Goal: Task Accomplishment & Management: Manage account settings

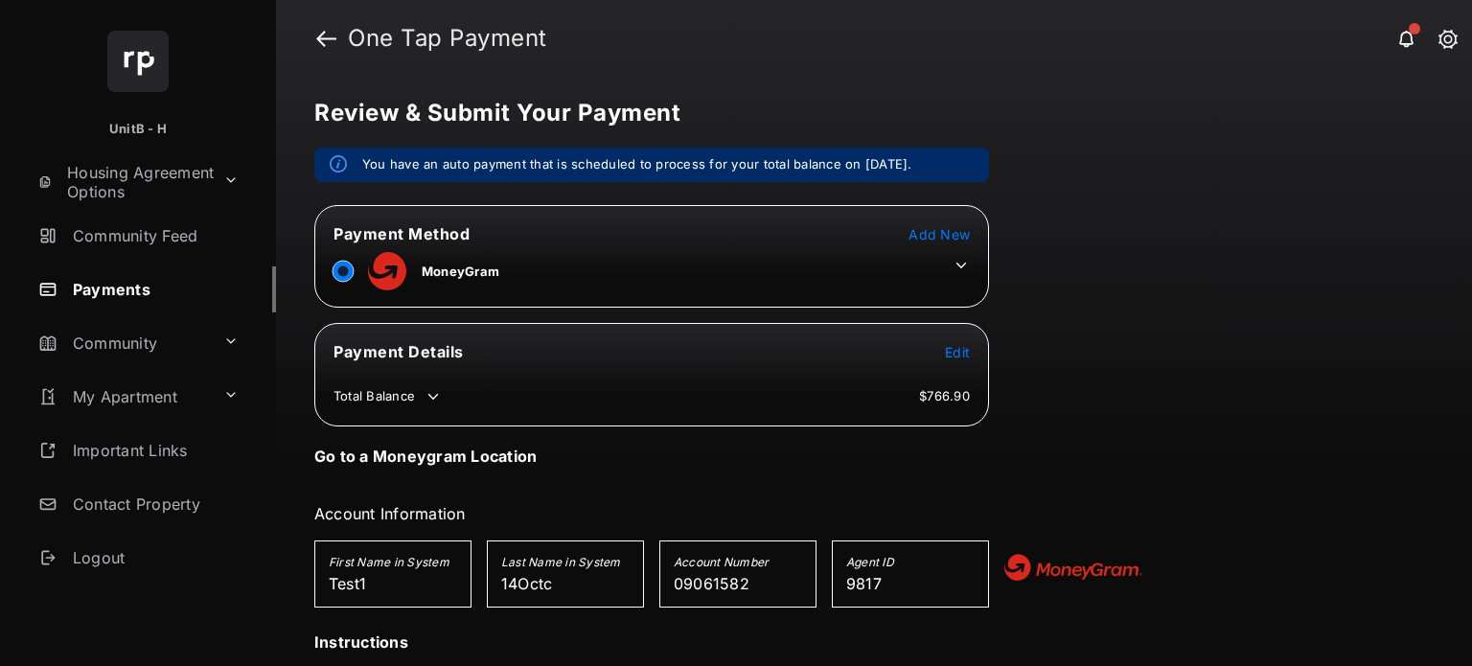
click at [954, 263] on icon at bounding box center [960, 265] width 17 height 17
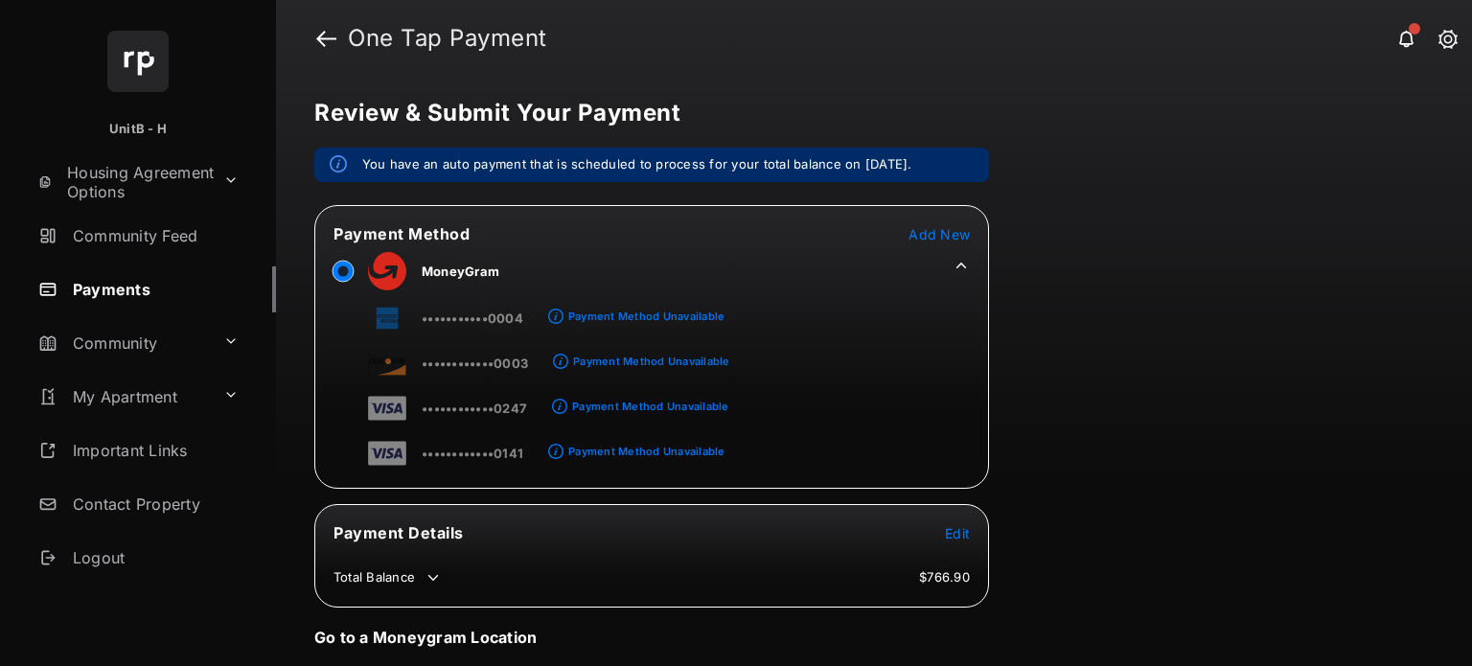
click at [924, 231] on span "Add New" at bounding box center [938, 234] width 61 height 16
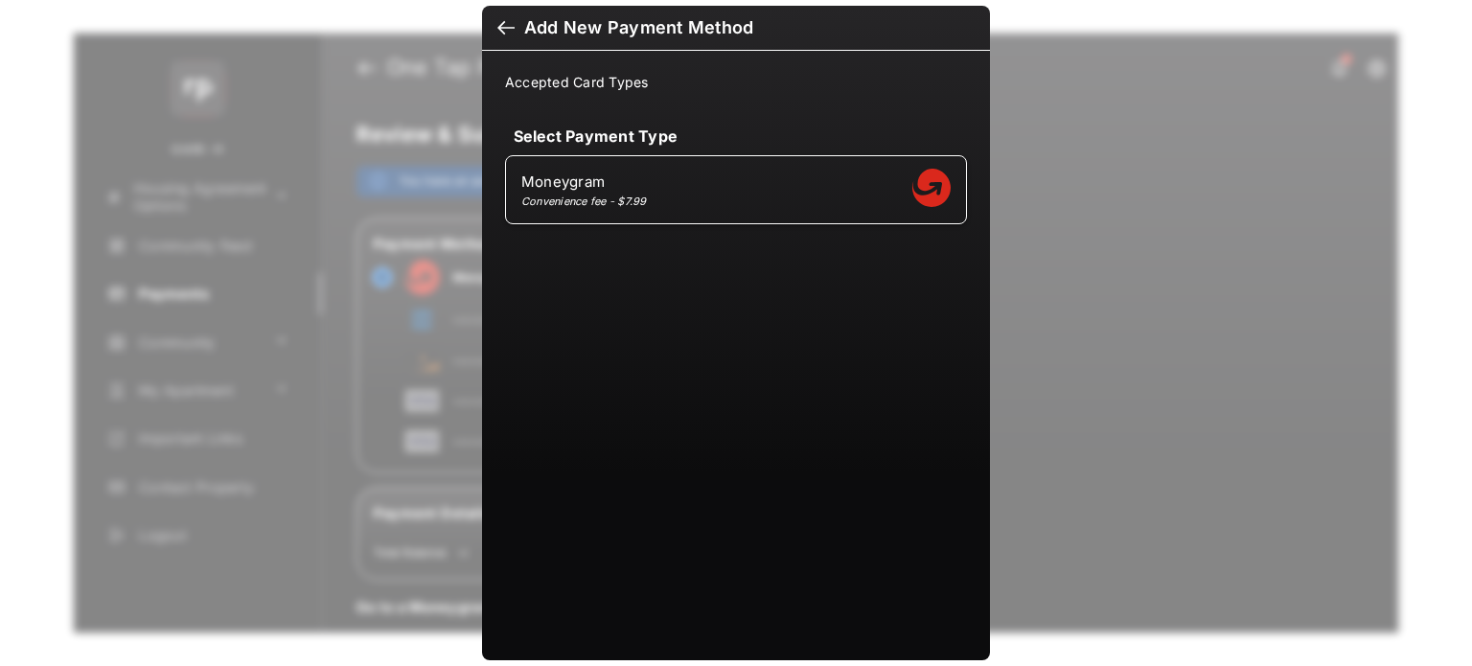
click at [497, 31] on div at bounding box center [505, 29] width 17 height 21
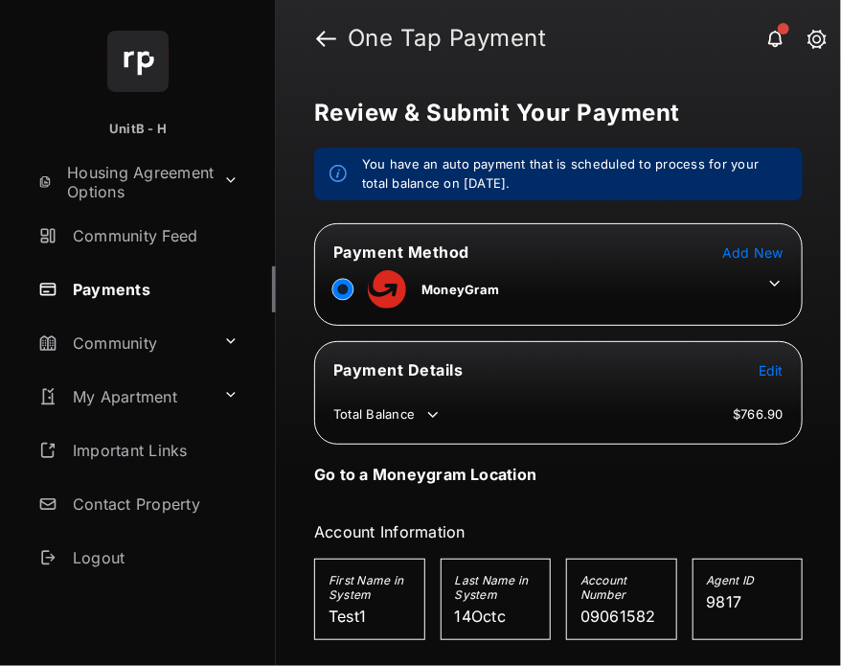
click at [767, 276] on icon at bounding box center [774, 283] width 17 height 17
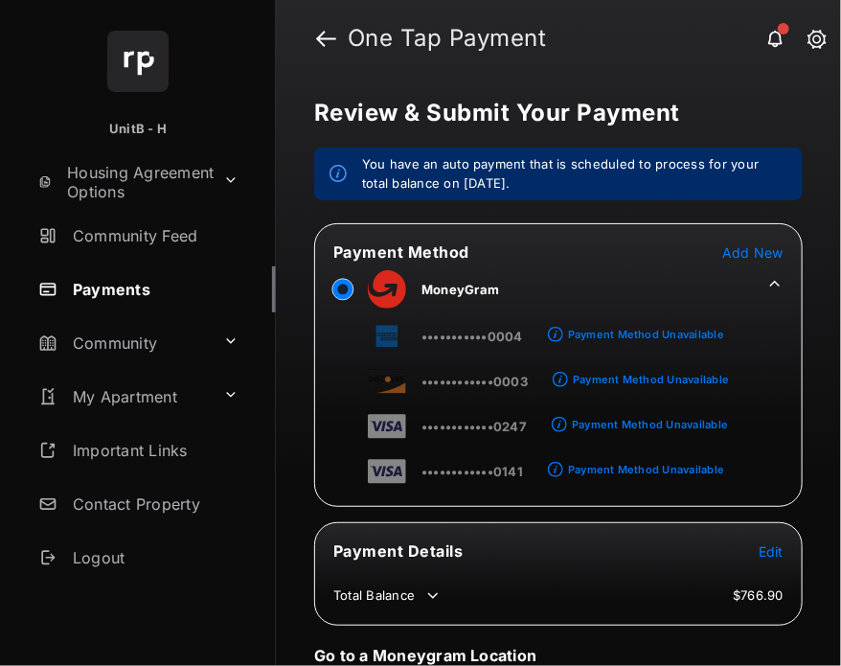
click at [743, 252] on span "Add New" at bounding box center [752, 252] width 61 height 16
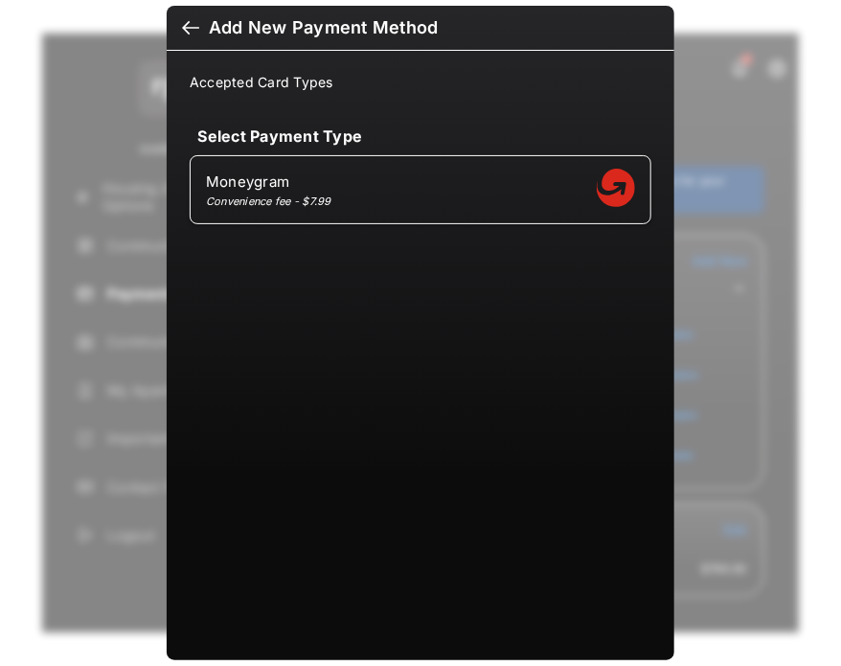
click at [182, 26] on div at bounding box center [190, 29] width 17 height 21
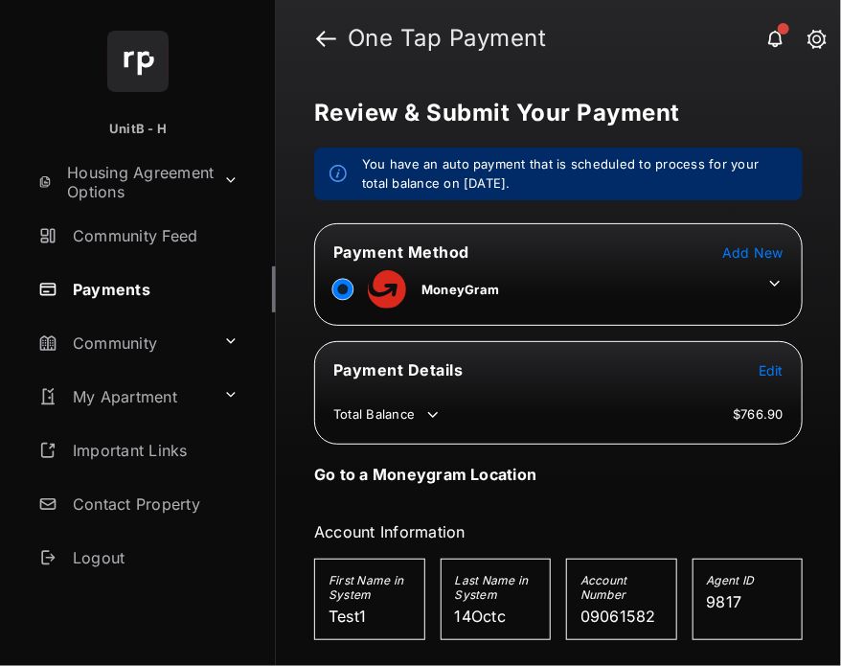
click at [764, 250] on span "Add New" at bounding box center [752, 252] width 61 height 16
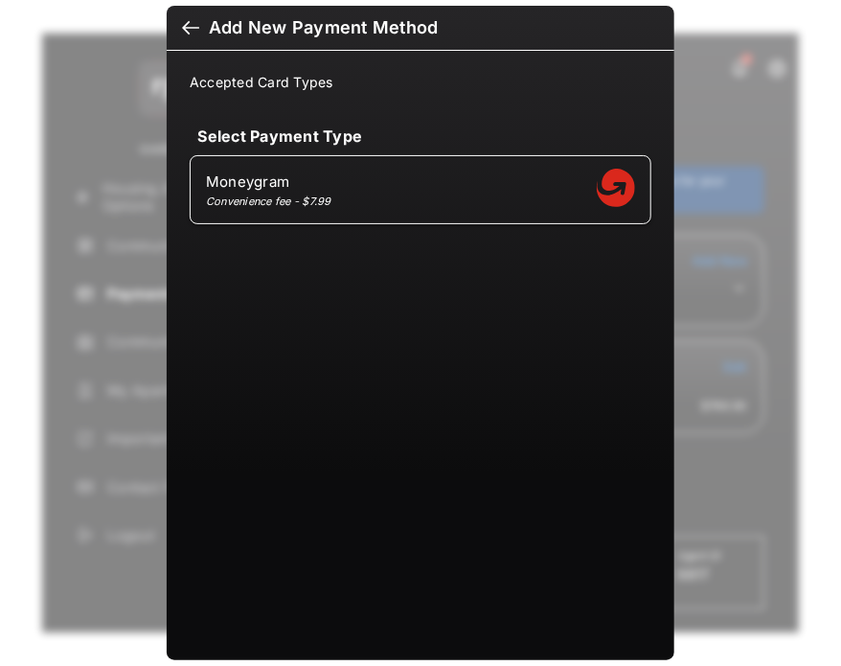
click at [188, 22] on div at bounding box center [190, 29] width 17 height 21
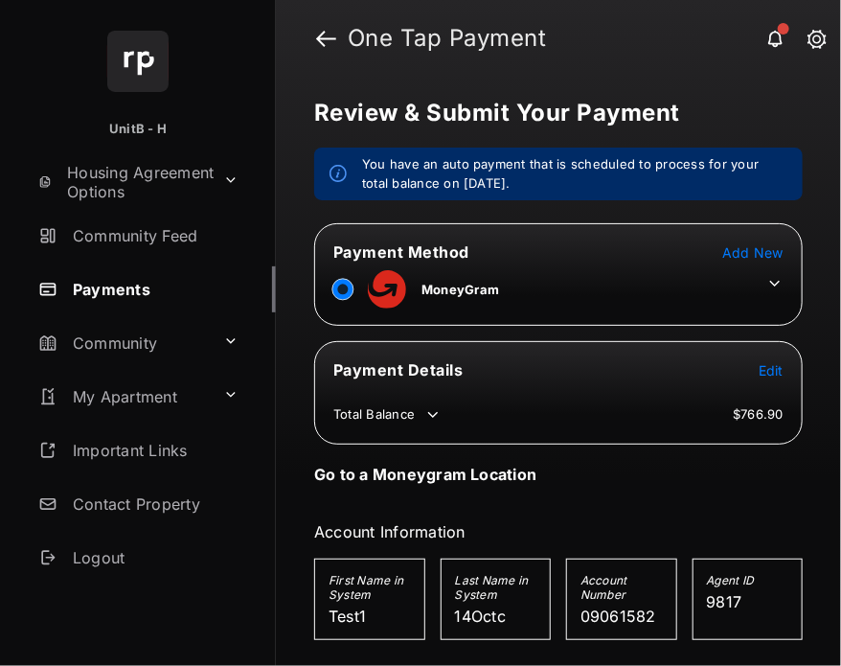
click at [736, 258] on span "Add New" at bounding box center [752, 252] width 61 height 16
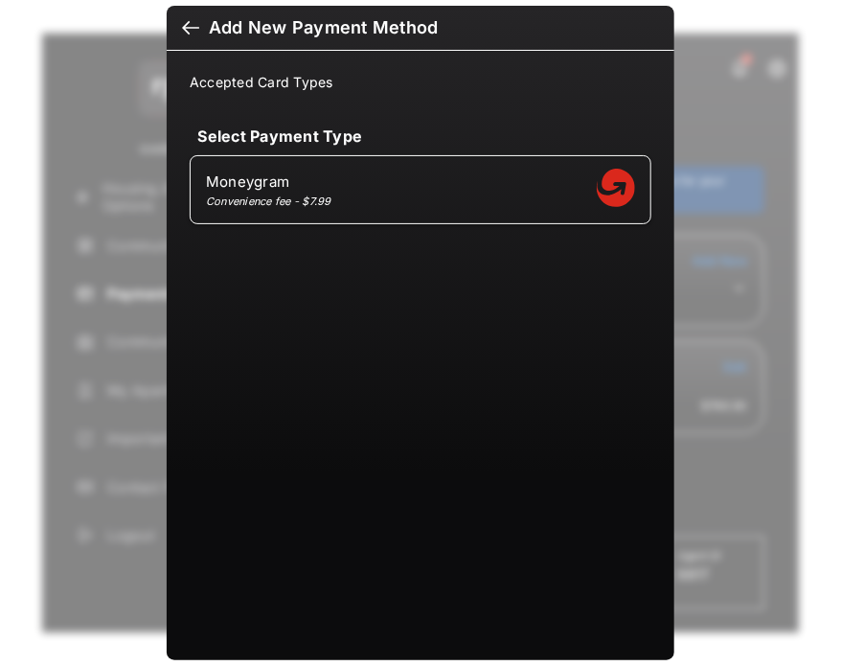
click at [191, 23] on div at bounding box center [190, 29] width 17 height 21
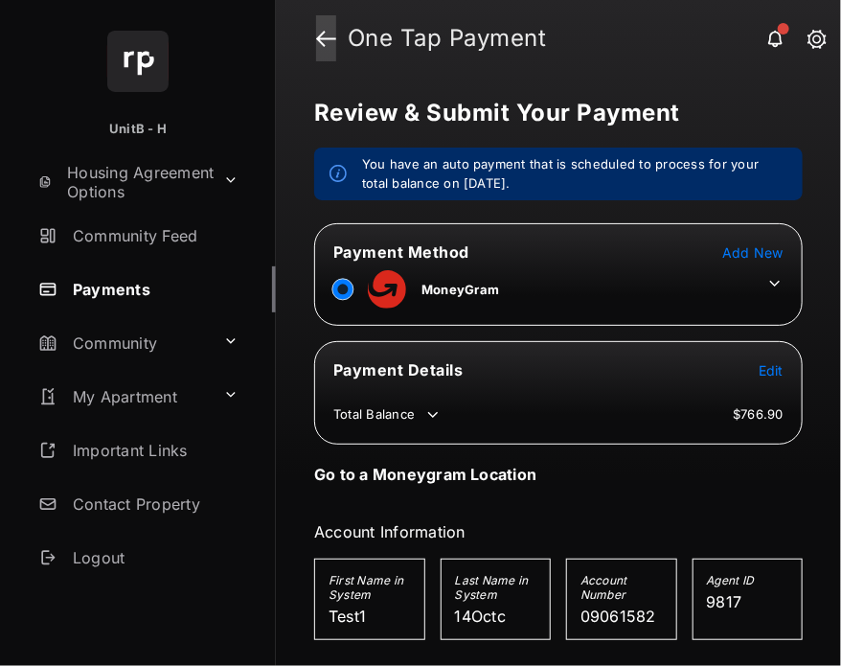
click at [324, 53] on link at bounding box center [326, 38] width 20 height 46
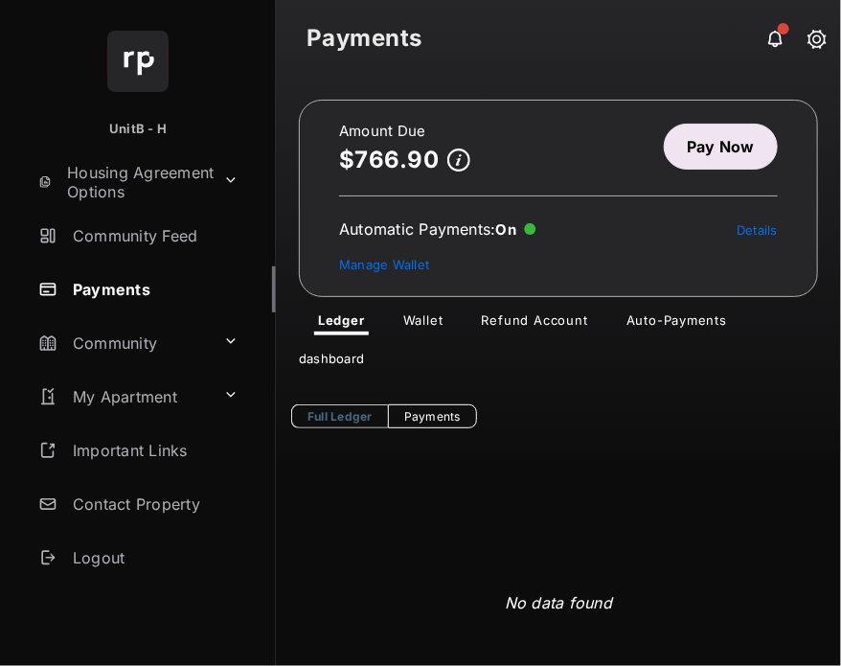
click at [428, 312] on link "Wallet" at bounding box center [423, 323] width 71 height 23
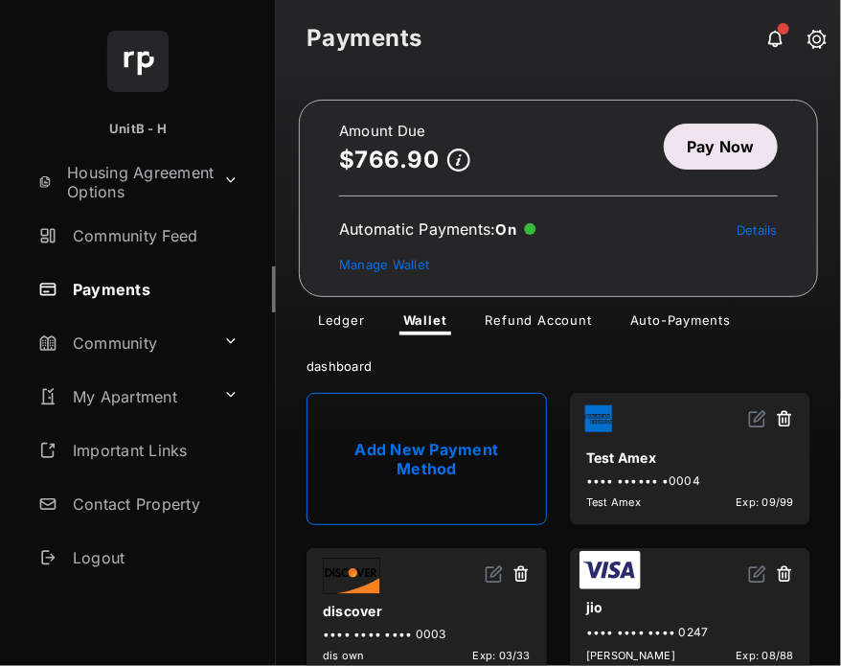
click at [424, 455] on link "Add New Payment Method" at bounding box center [427, 459] width 240 height 132
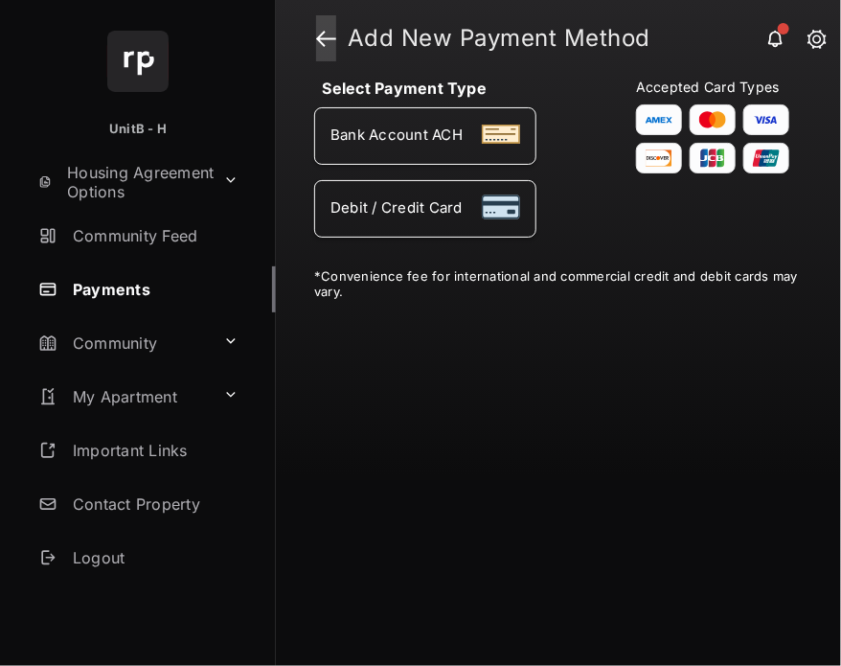
click at [318, 39] on link at bounding box center [326, 38] width 20 height 46
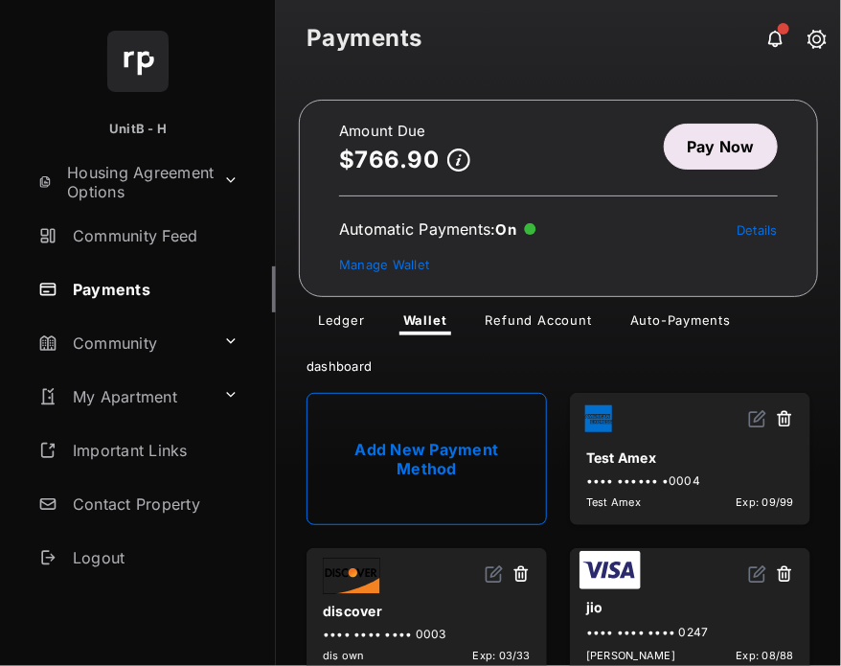
click at [674, 321] on link "Auto-Payments" at bounding box center [680, 323] width 131 height 23
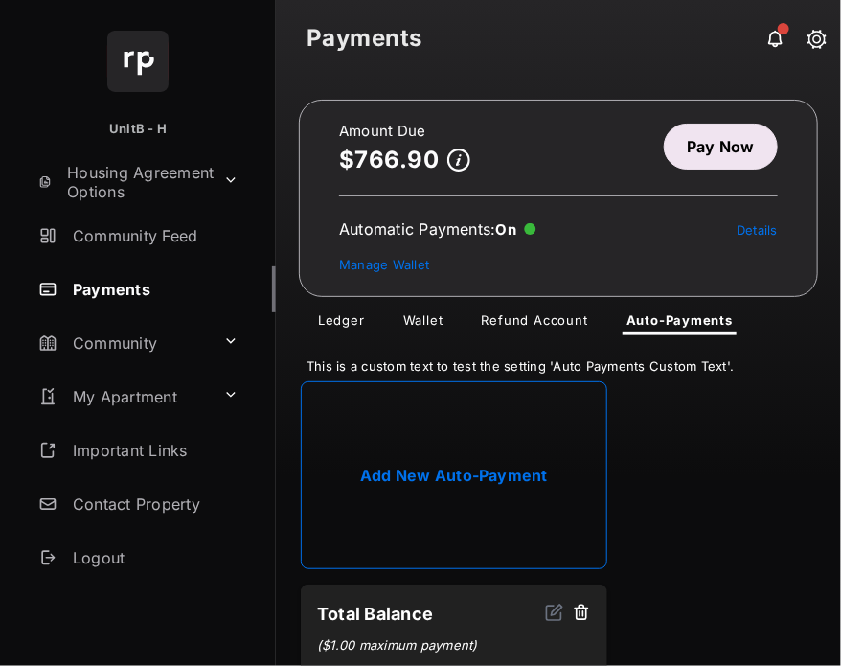
click at [471, 461] on link "Add New Auto-Payment" at bounding box center [454, 475] width 307 height 188
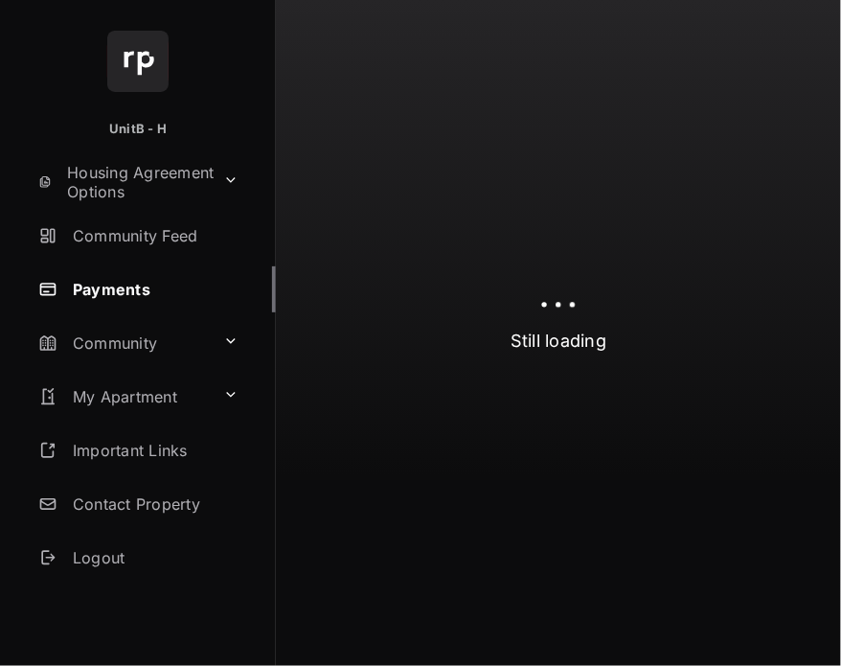
select select "**********"
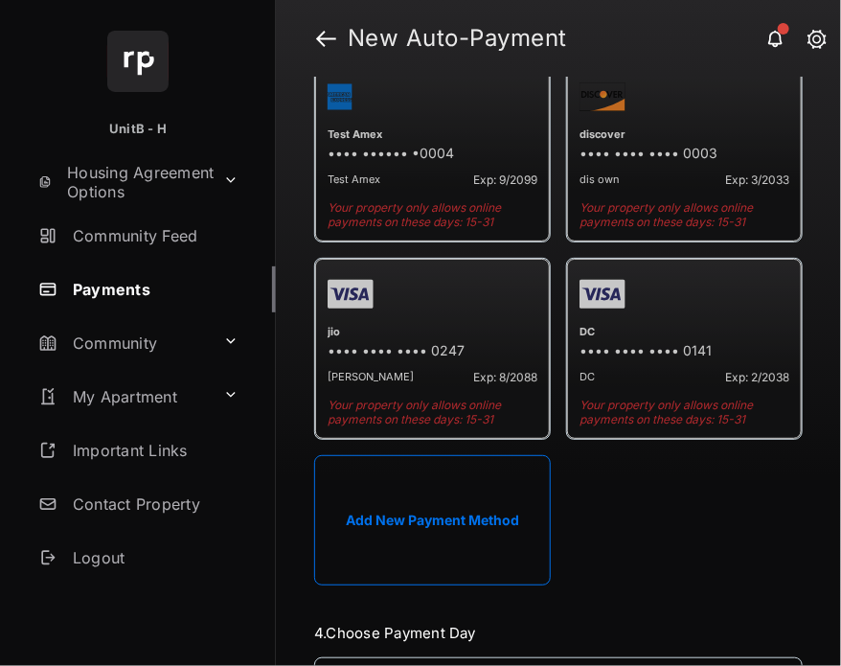
scroll to position [521, 0]
click at [457, 487] on button "Add New Payment Method" at bounding box center [432, 519] width 237 height 130
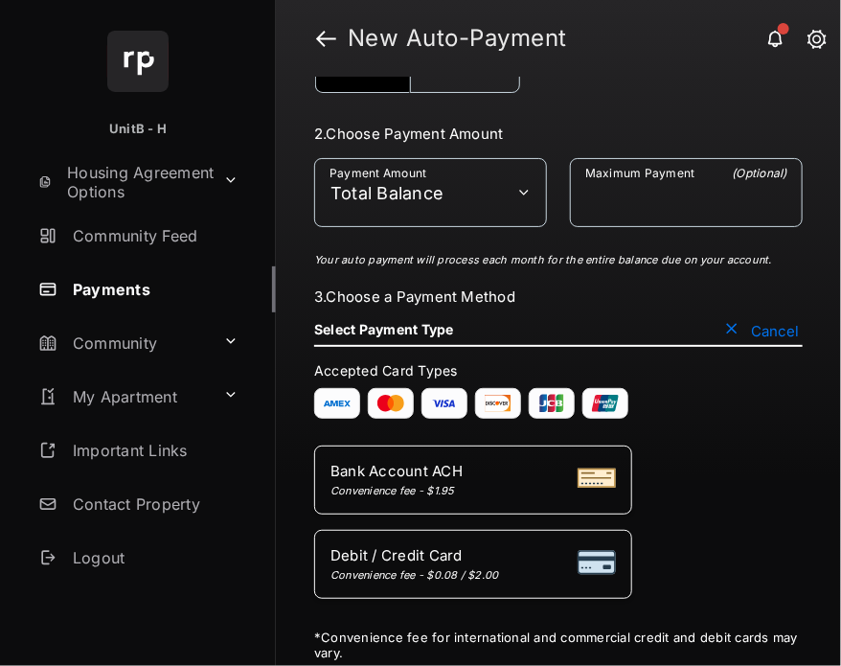
scroll to position [249, 0]
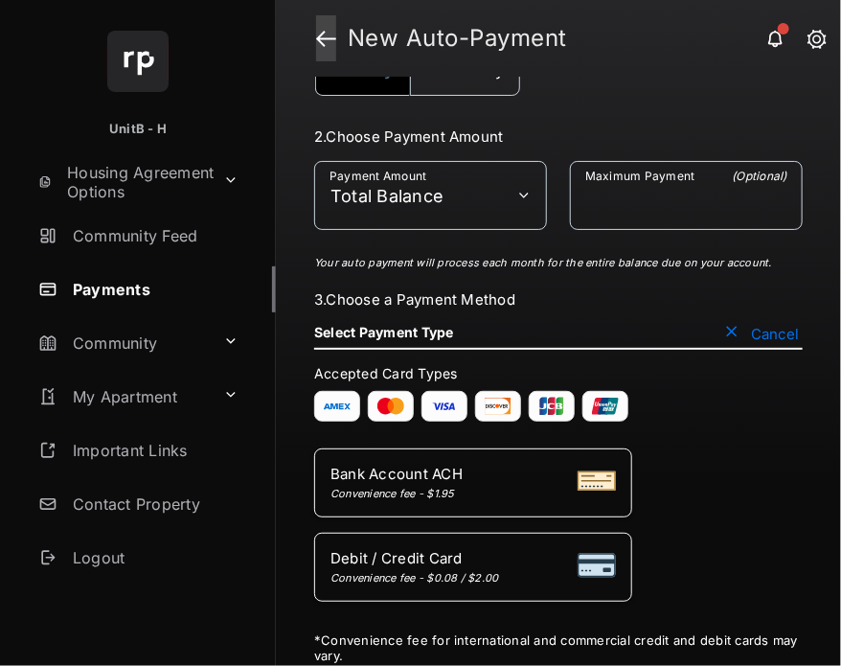
click at [322, 34] on link at bounding box center [326, 38] width 20 height 46
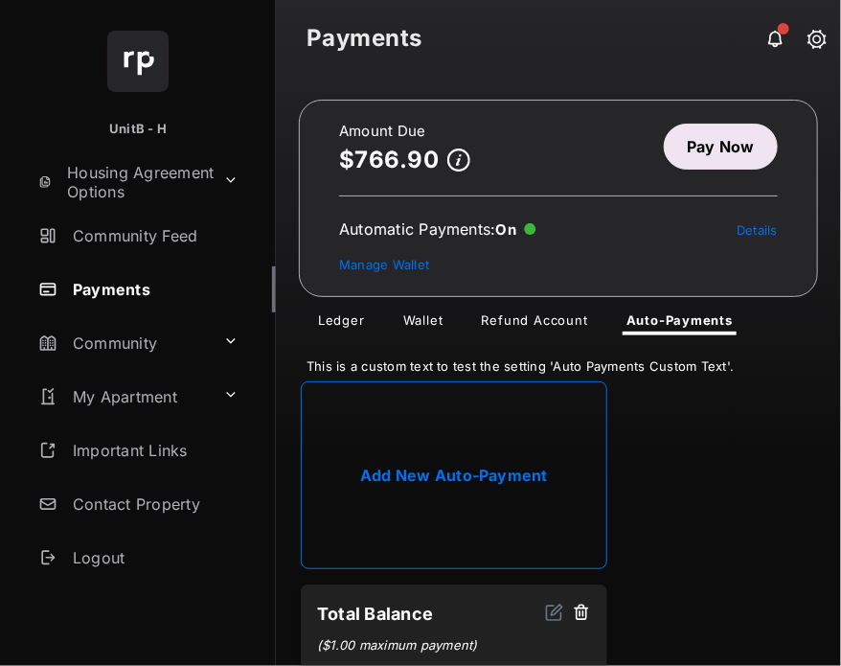
click at [495, 487] on link "Add New Auto-Payment" at bounding box center [454, 475] width 307 height 188
select select "**********"
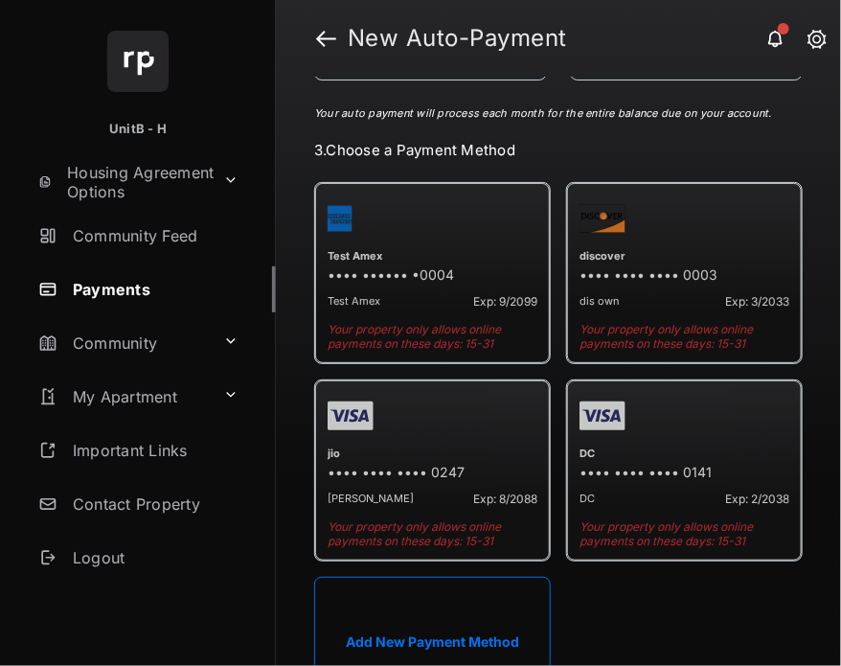
scroll to position [401, 0]
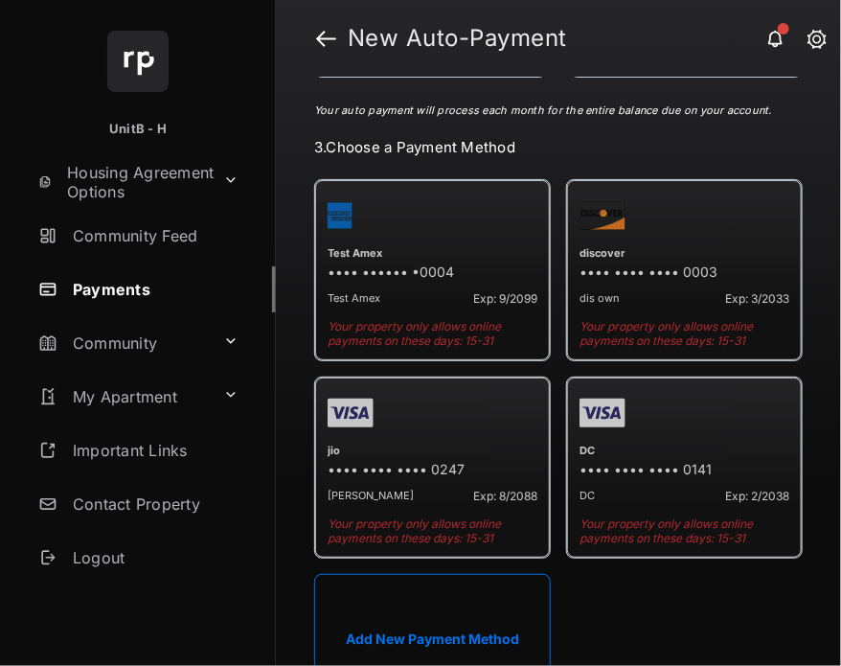
click at [464, 585] on button "Add New Payment Method" at bounding box center [432, 639] width 237 height 130
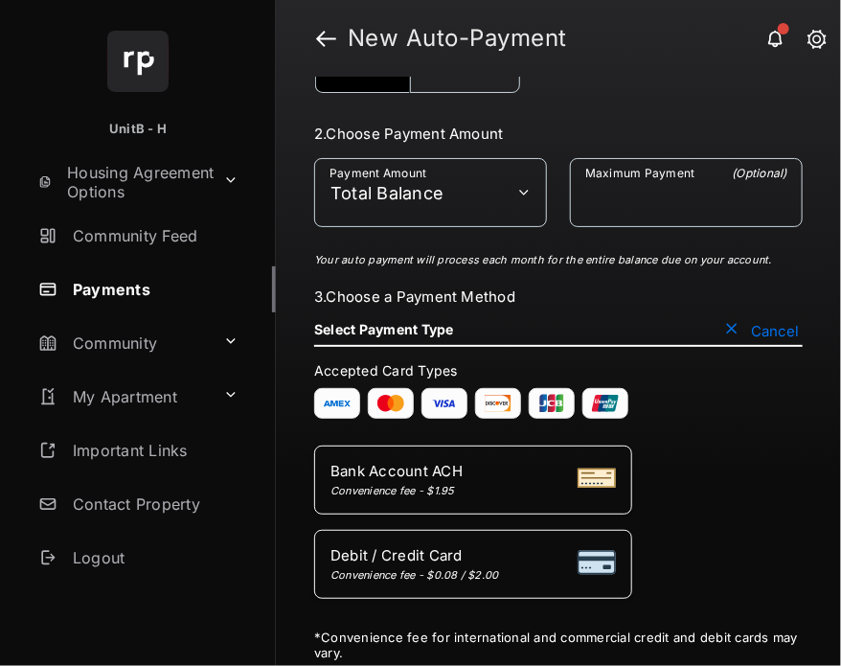
scroll to position [249, 0]
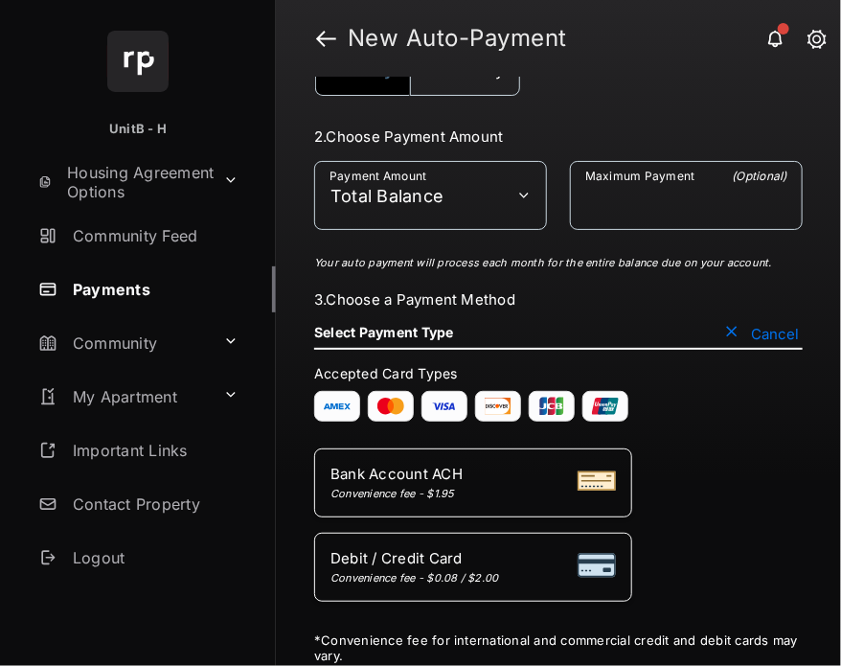
click at [495, 543] on li "Debit / Credit Card Convenience fee - $0.08 / $2.00" at bounding box center [473, 567] width 318 height 69
select select "**"
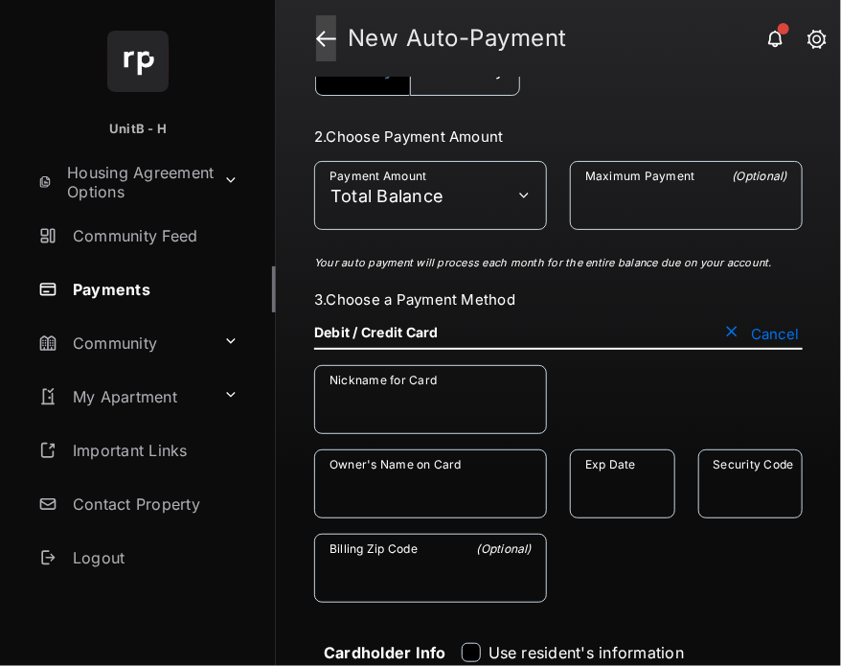
click at [322, 34] on link at bounding box center [326, 38] width 20 height 46
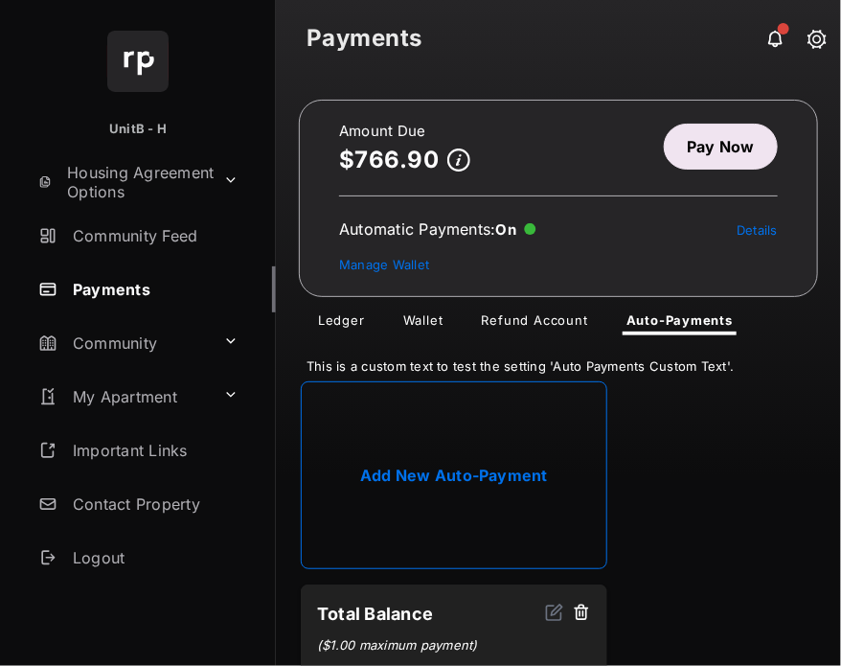
click at [724, 140] on link "Pay Now" at bounding box center [721, 147] width 114 height 46
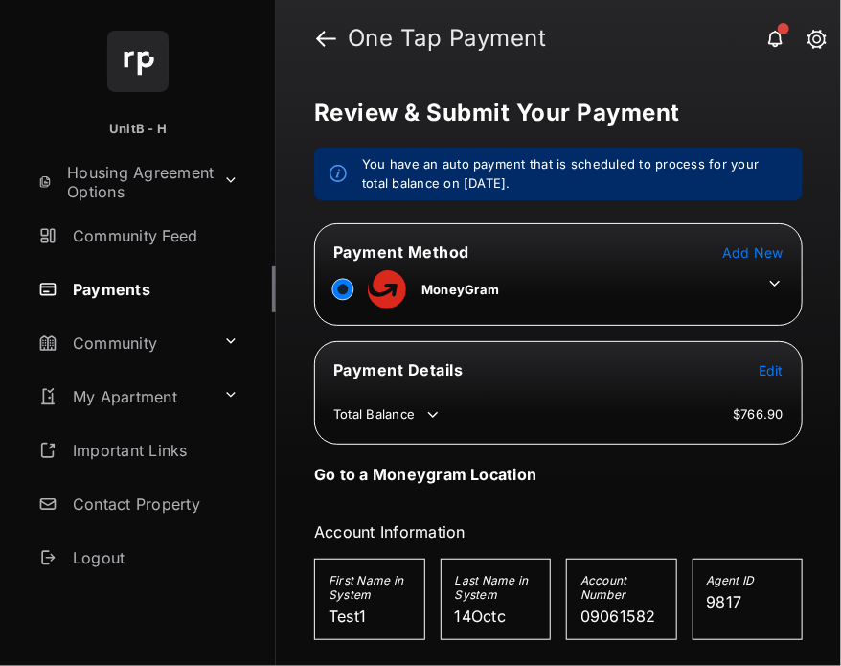
click at [727, 250] on span "Add New" at bounding box center [752, 252] width 61 height 16
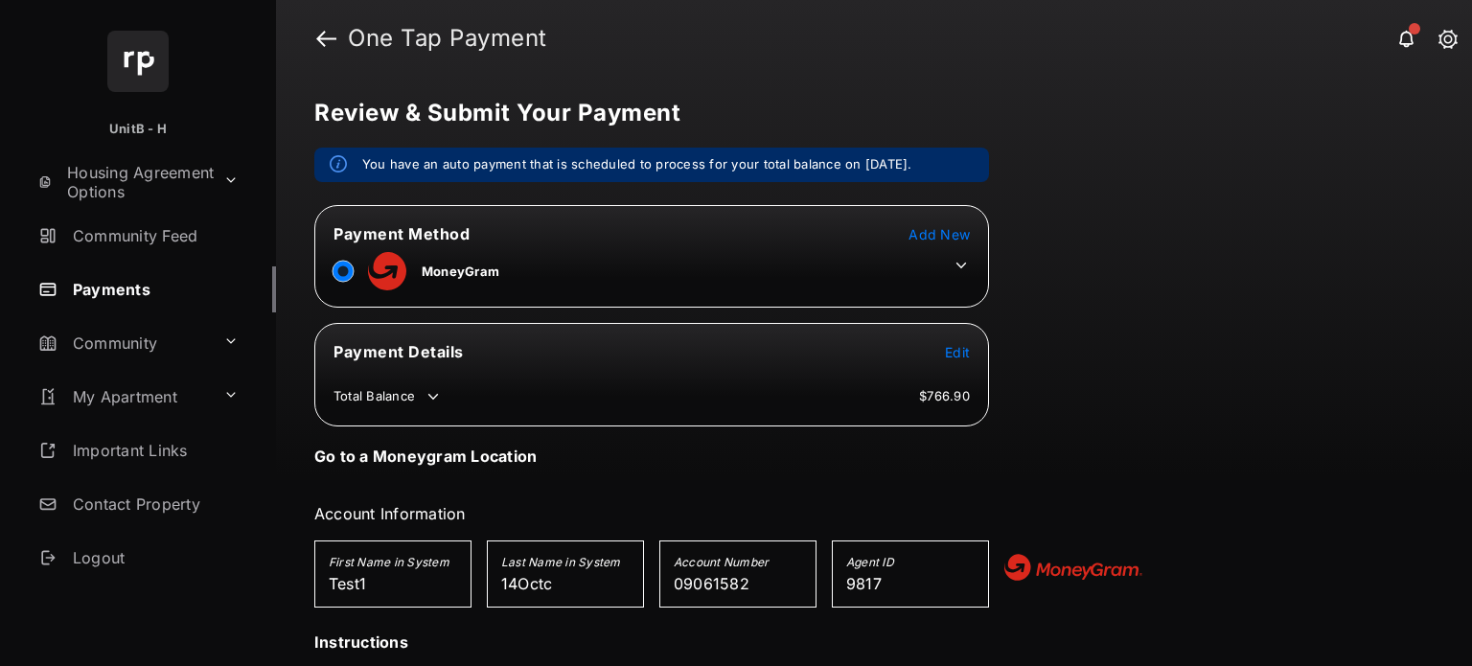
click at [1281, 232] on div "Review & Submit Your Payment You have an auto payment that is scheduled to proc…" at bounding box center [874, 371] width 1196 height 589
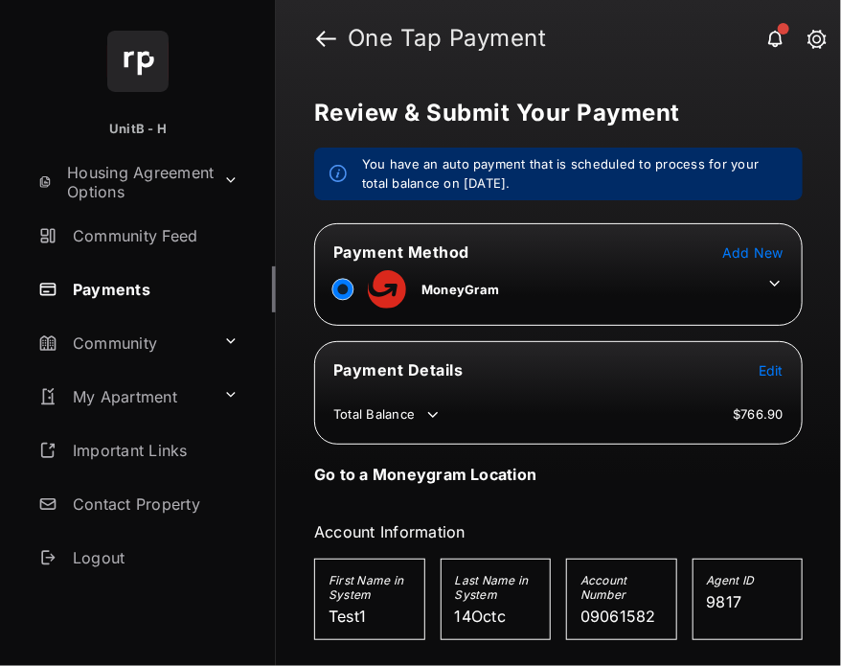
click at [766, 282] on icon at bounding box center [774, 283] width 17 height 17
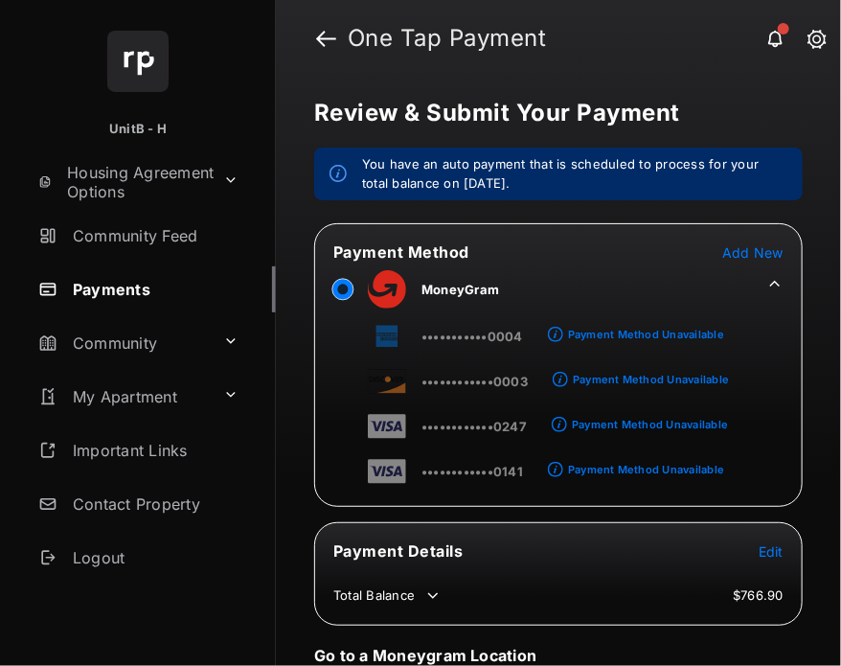
click at [748, 250] on span "Add New" at bounding box center [752, 252] width 61 height 16
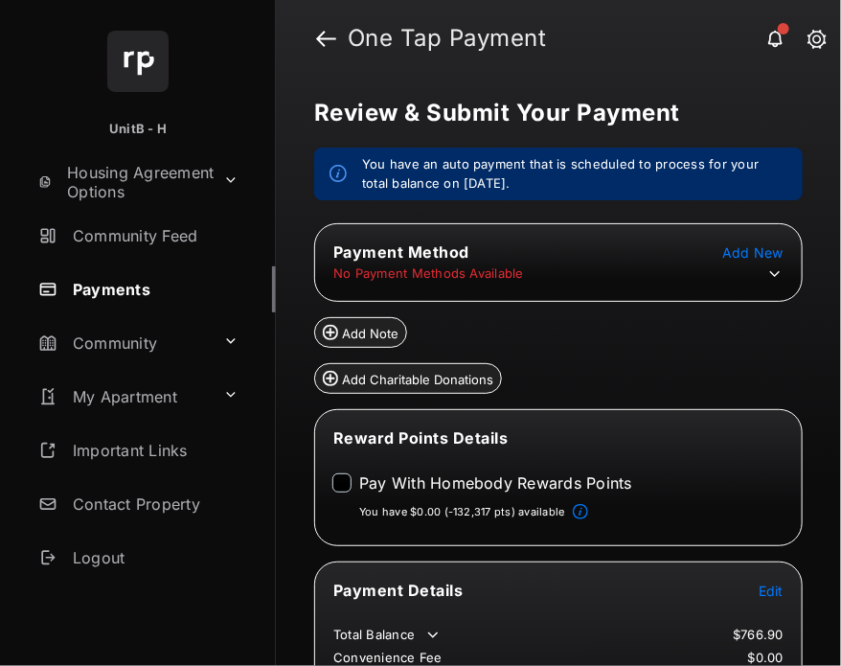
click at [766, 272] on icon at bounding box center [774, 273] width 17 height 17
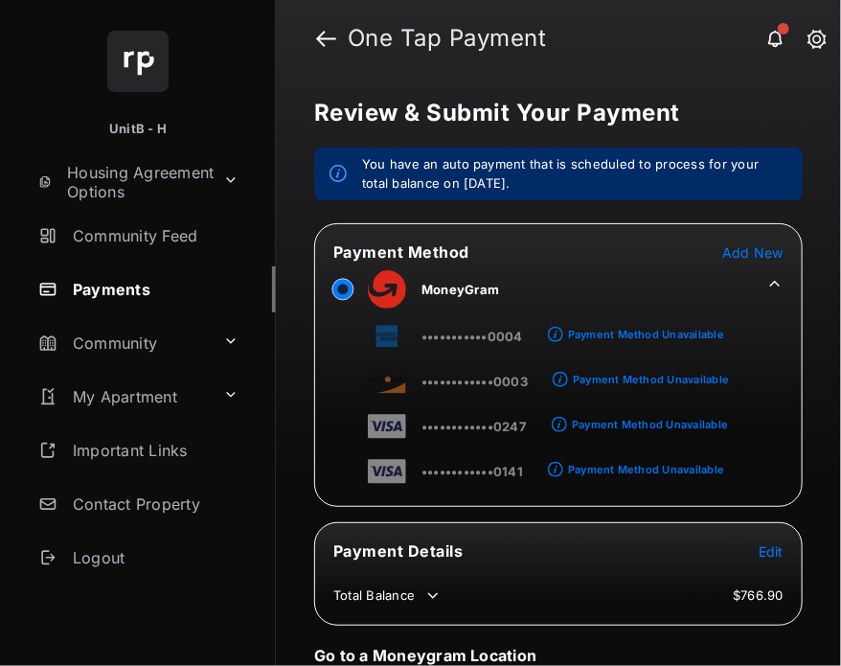
click at [748, 246] on span "Add New" at bounding box center [752, 252] width 61 height 16
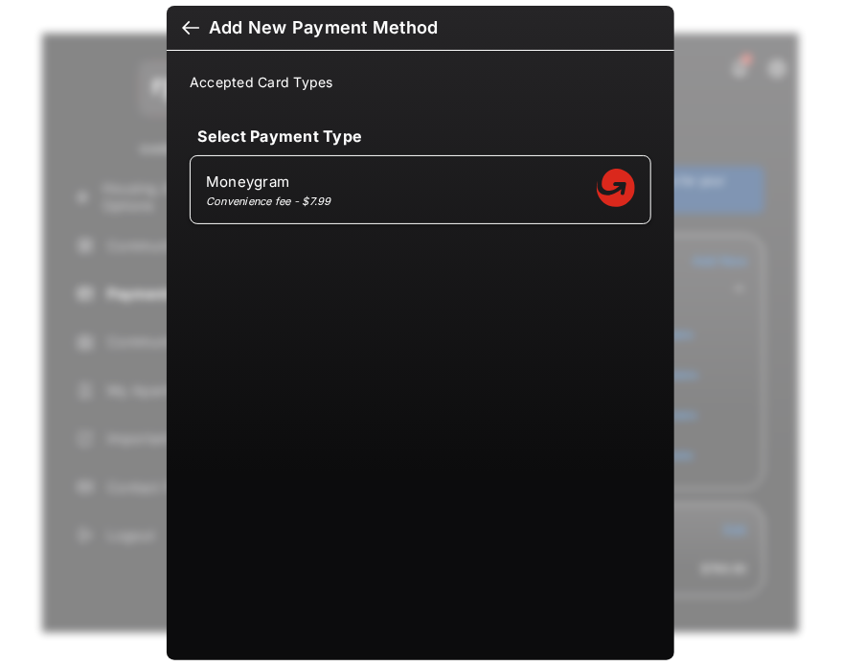
click at [172, 26] on h6 "Add New Payment Method" at bounding box center [421, 28] width 508 height 45
click at [182, 34] on div at bounding box center [190, 29] width 17 height 21
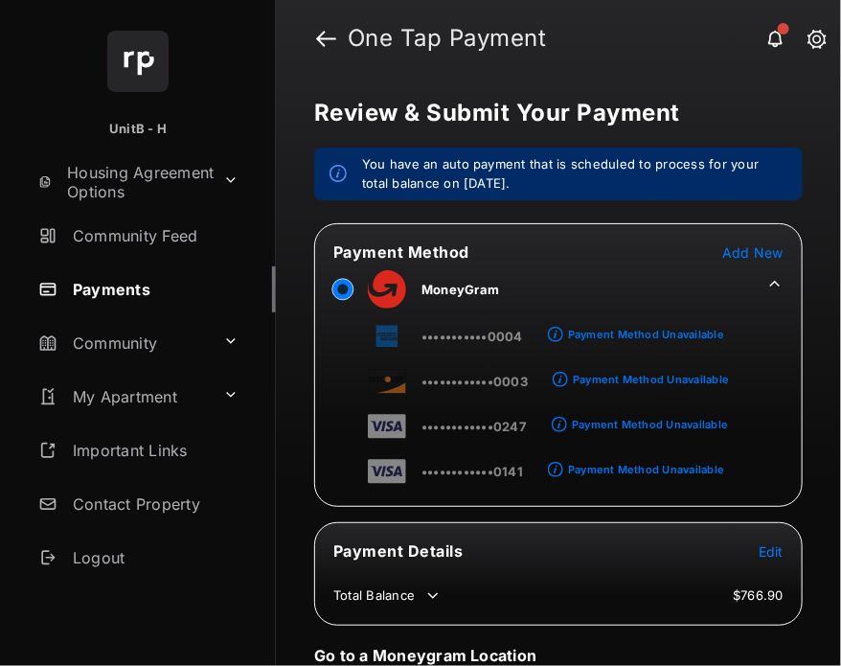
click at [735, 248] on span "Add New" at bounding box center [752, 252] width 61 height 16
